Goal: Task Accomplishment & Management: Use online tool/utility

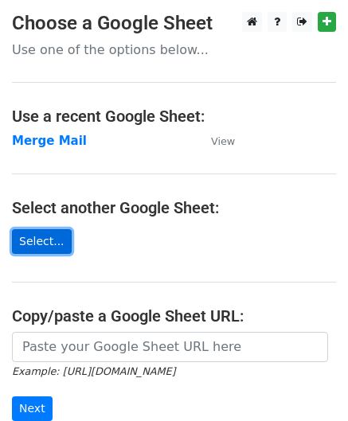
click at [45, 243] on link "Select..." at bounding box center [42, 241] width 60 height 25
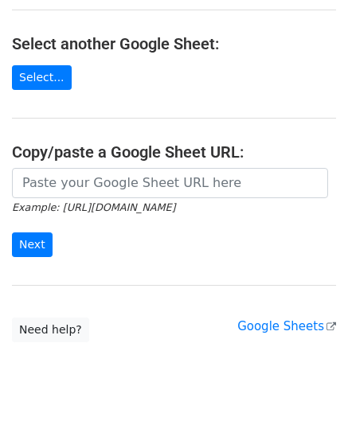
scroll to position [209, 0]
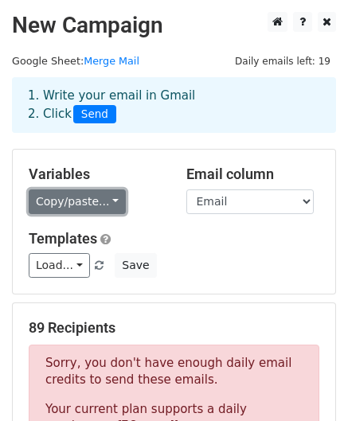
click at [100, 196] on link "Copy/paste..." at bounding box center [77, 202] width 97 height 25
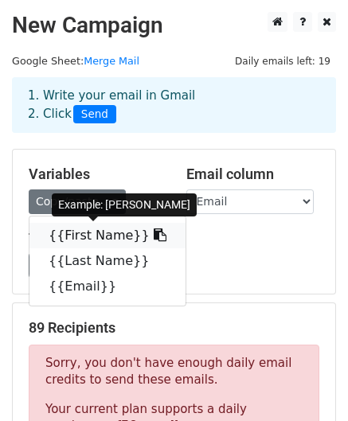
click at [96, 237] on link "{{First Name}}" at bounding box center [107, 235] width 156 height 25
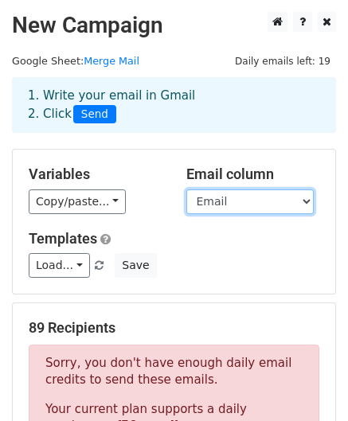
click at [250, 208] on select "First Name Last Name Email" at bounding box center [249, 202] width 127 height 25
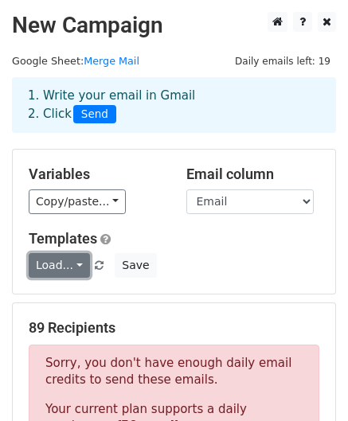
click at [78, 271] on link "Load..." at bounding box center [59, 265] width 61 height 25
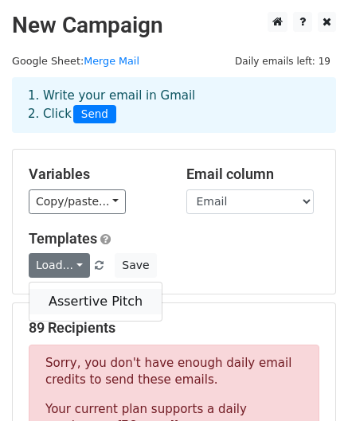
click at [85, 300] on link "Assertive Pitch" at bounding box center [95, 301] width 132 height 25
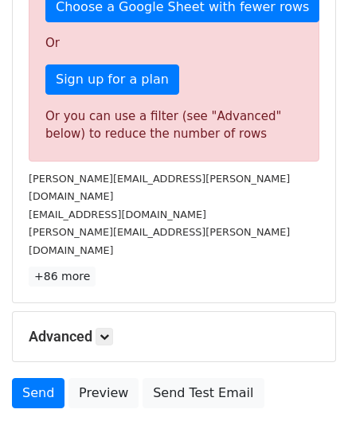
scroll to position [576, 0]
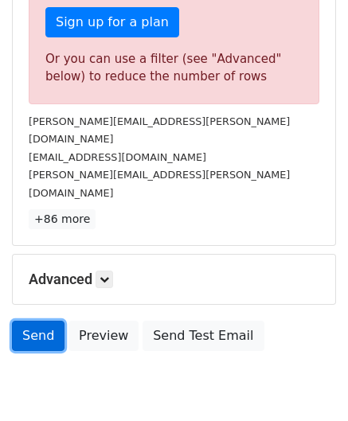
click at [35, 321] on link "Send" at bounding box center [38, 336] width 53 height 30
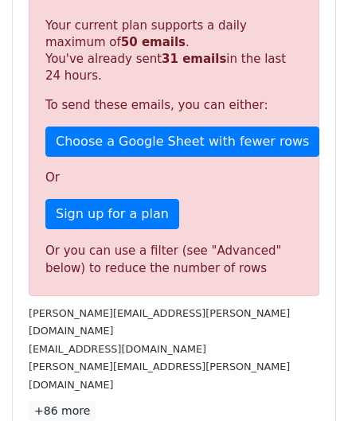
scroll to position [204, 0]
